Goal: Task Accomplishment & Management: Use online tool/utility

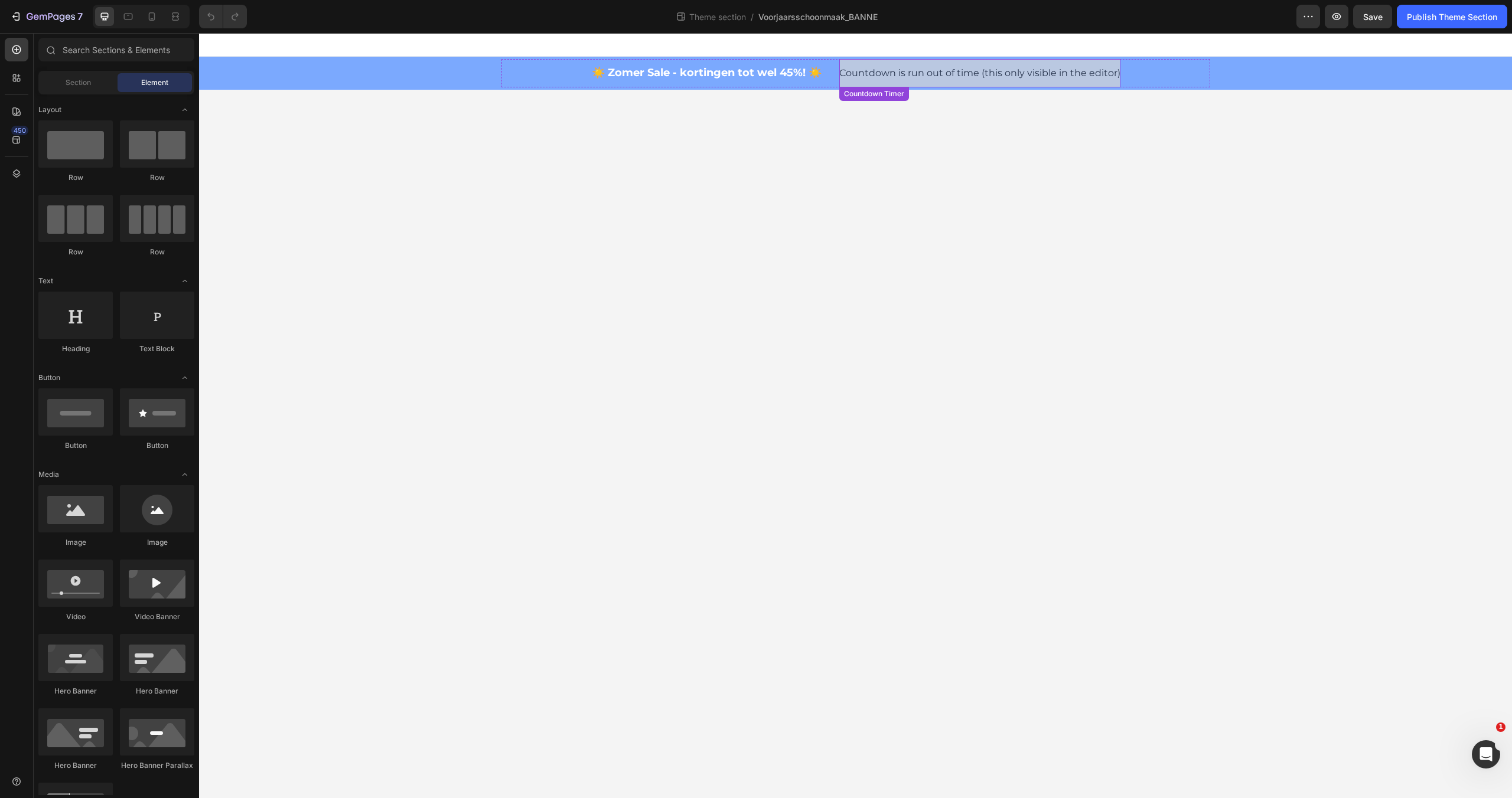
click at [888, 78] on span "Countdown is run out of time (this only visible in the editor)" at bounding box center [980, 73] width 281 height 14
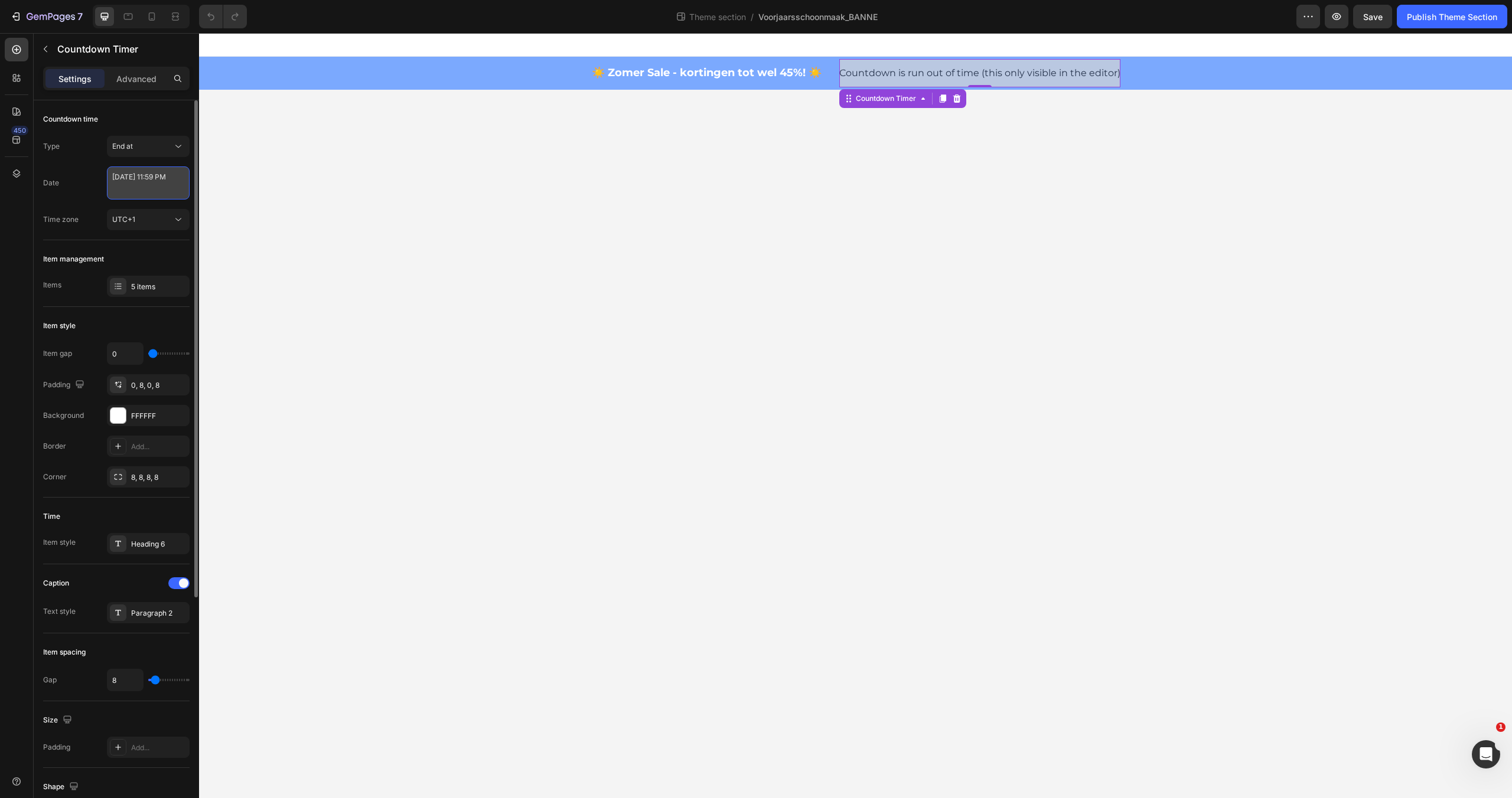
select select "23"
select select "59"
select select "false"
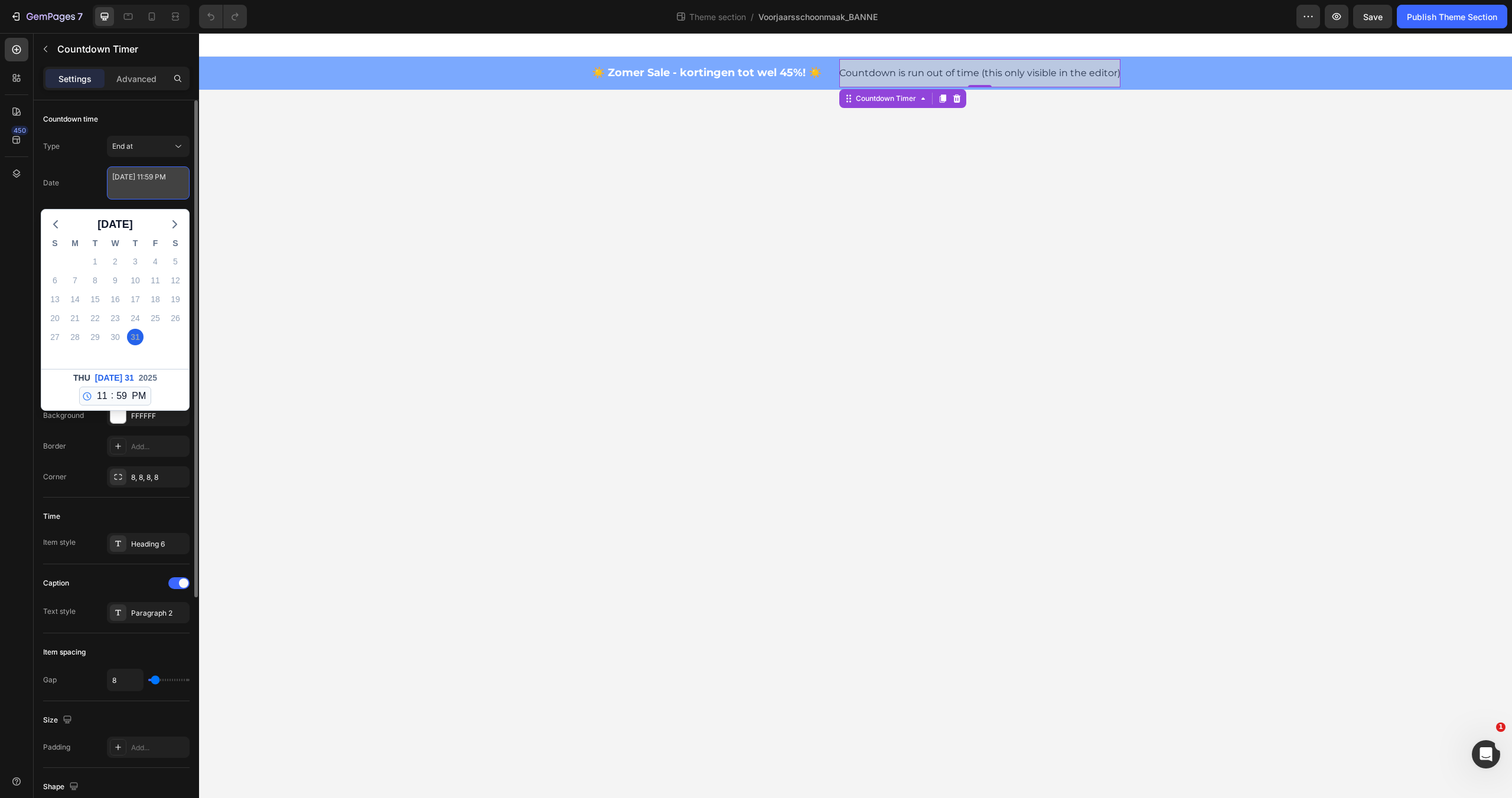
click at [157, 185] on textarea "[DATE] 11:59 PM" at bounding box center [148, 183] width 82 height 33
click at [171, 228] on icon "button" at bounding box center [174, 224] width 14 height 14
click at [54, 354] on div "31" at bounding box center [55, 356] width 17 height 17
type textarea "[DATE] 11:59 PM"
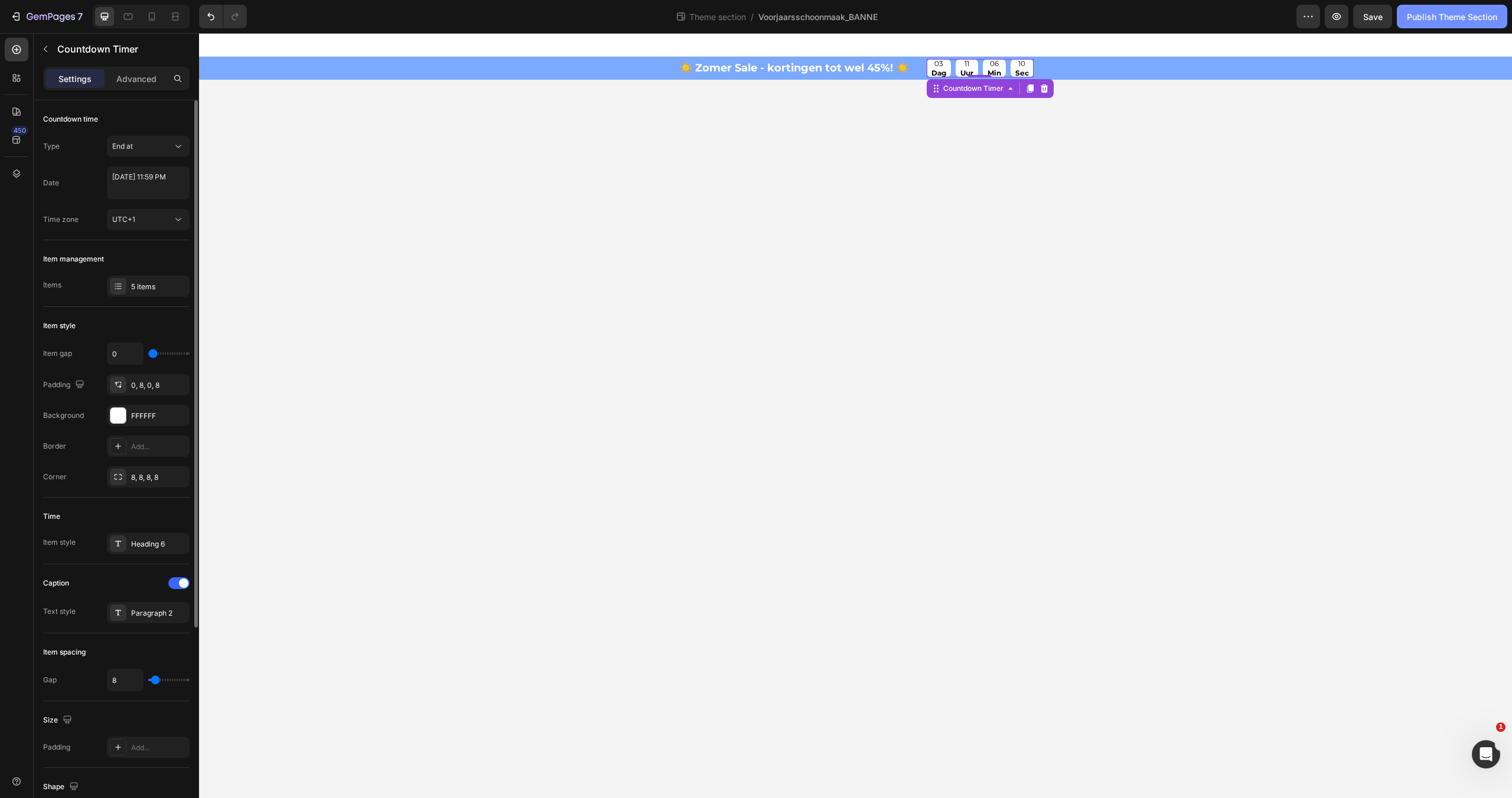
click at [1446, 26] on button "Publish Theme Section" at bounding box center [1452, 16] width 111 height 24
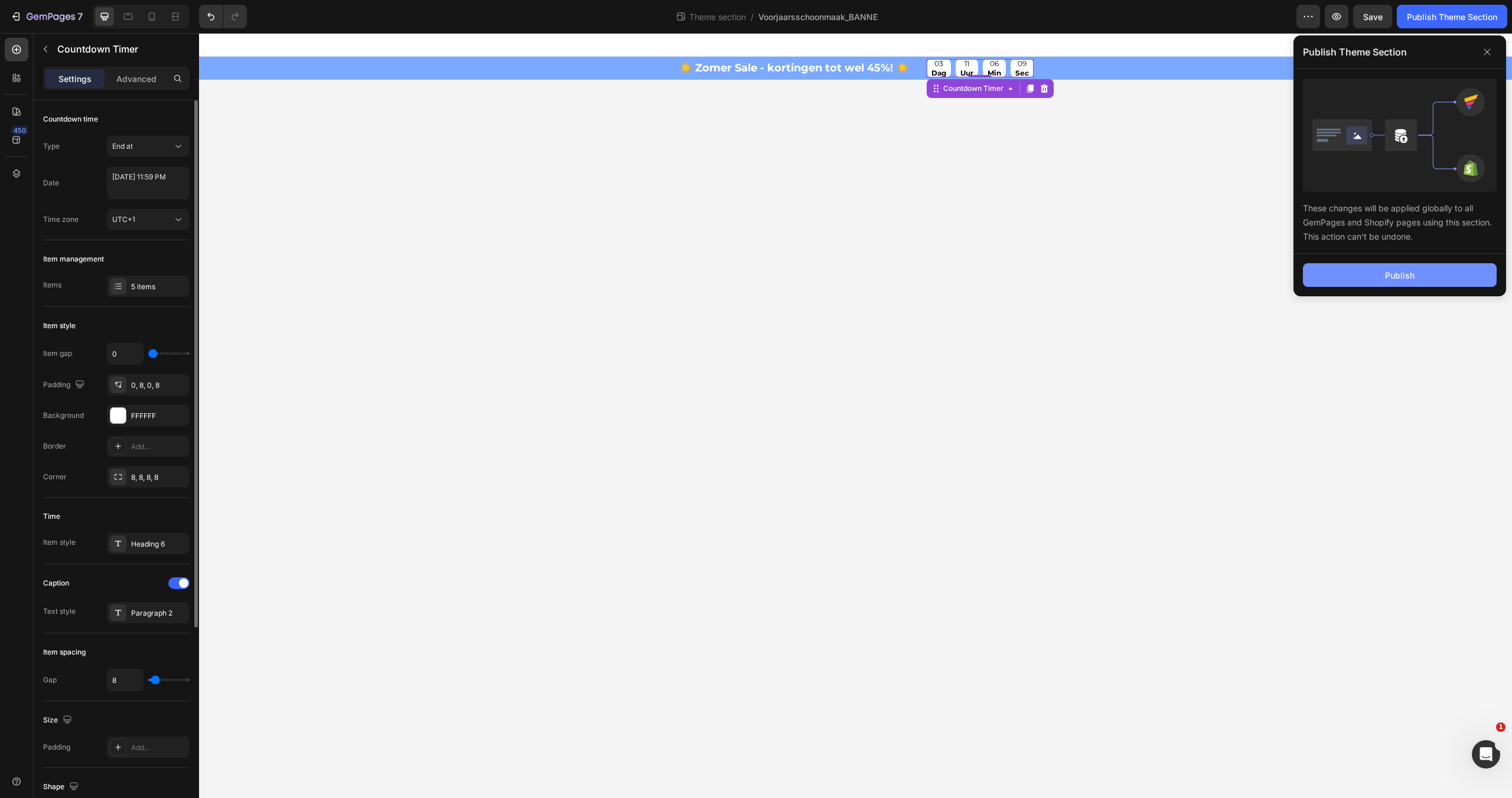
click at [1368, 277] on button "Publish" at bounding box center [1400, 275] width 194 height 24
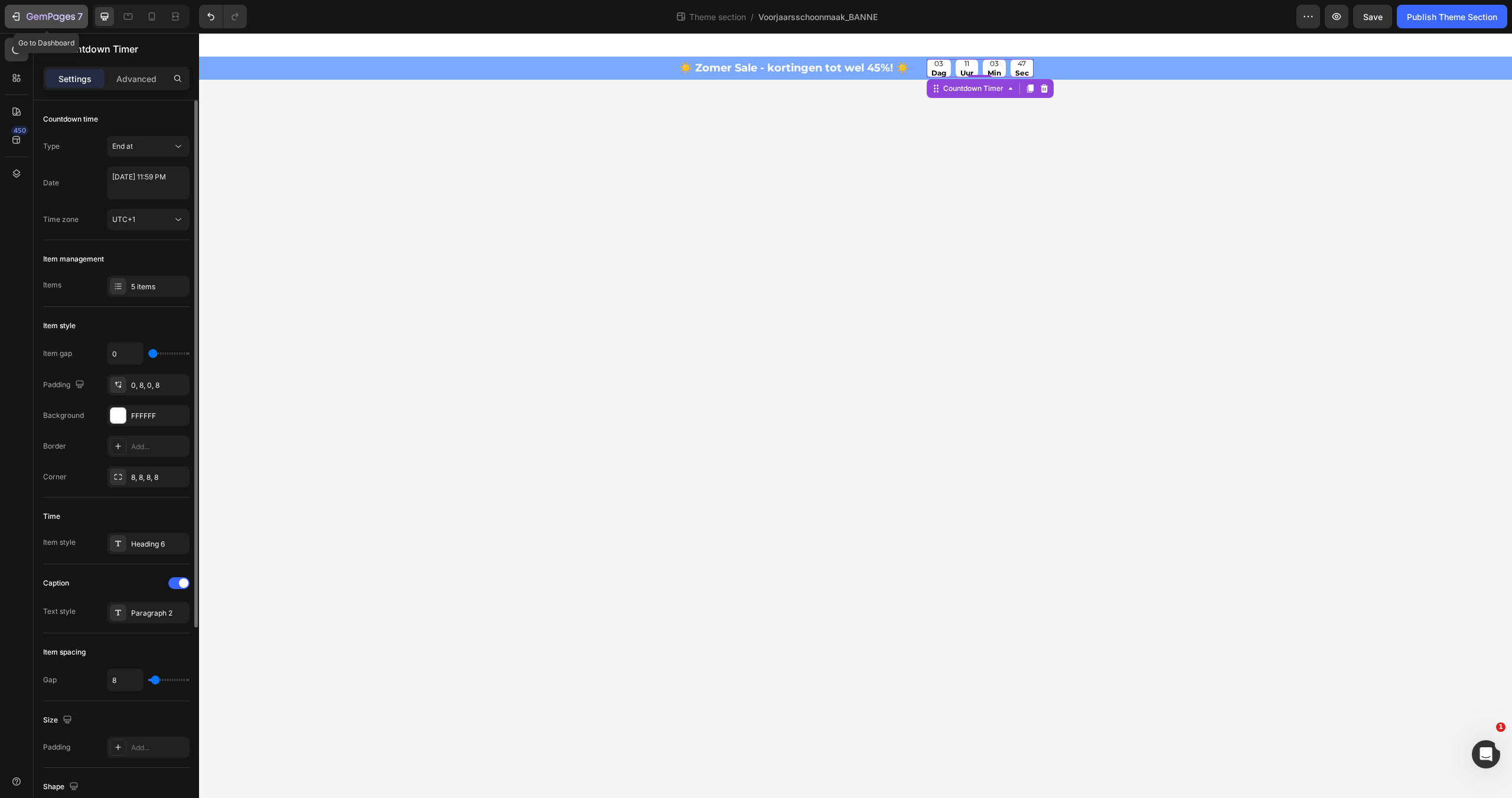
click at [38, 20] on icon "button" at bounding box center [51, 17] width 49 height 10
